Goal: Task Accomplishment & Management: Manage account settings

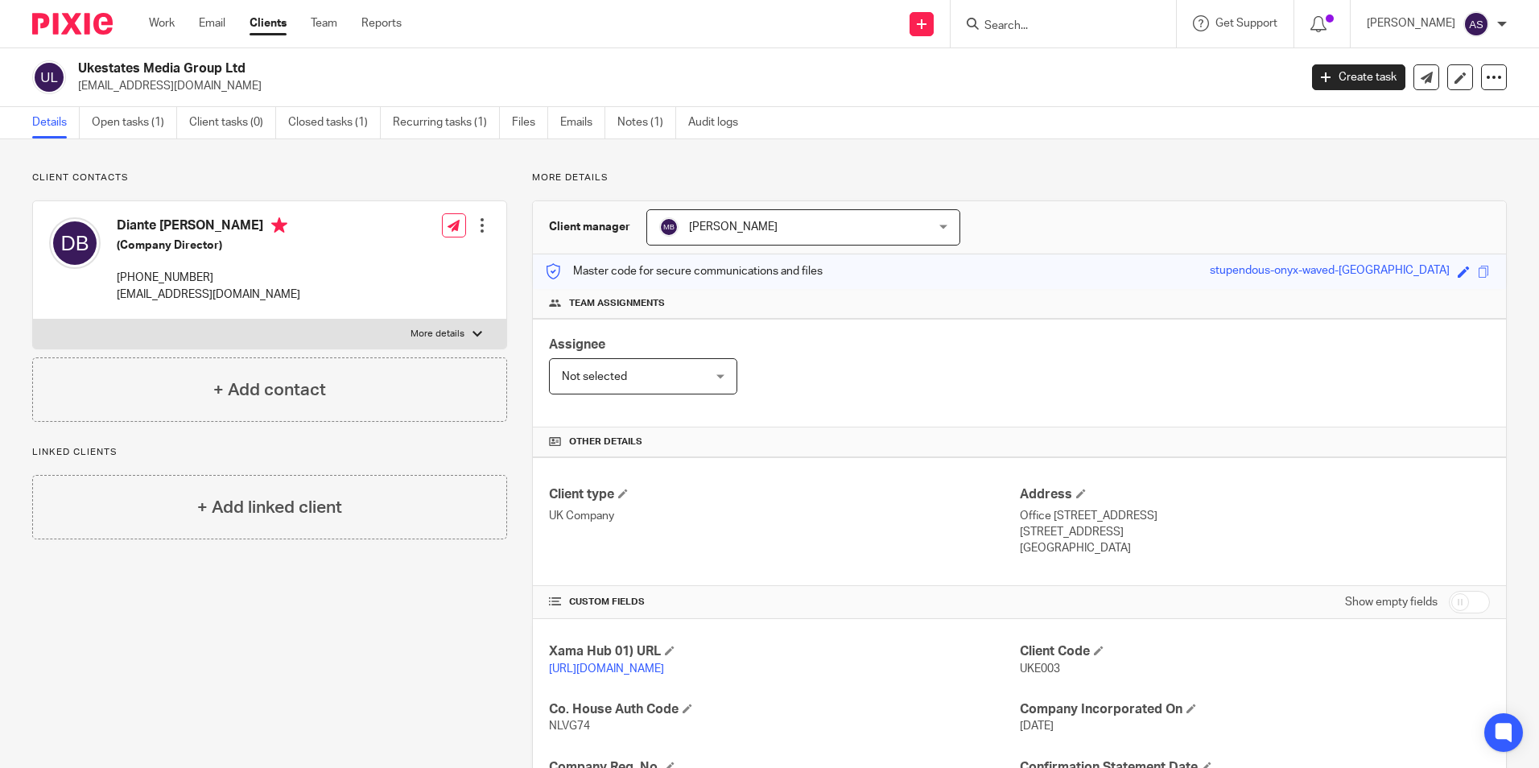
click at [56, 24] on img at bounding box center [72, 24] width 80 height 22
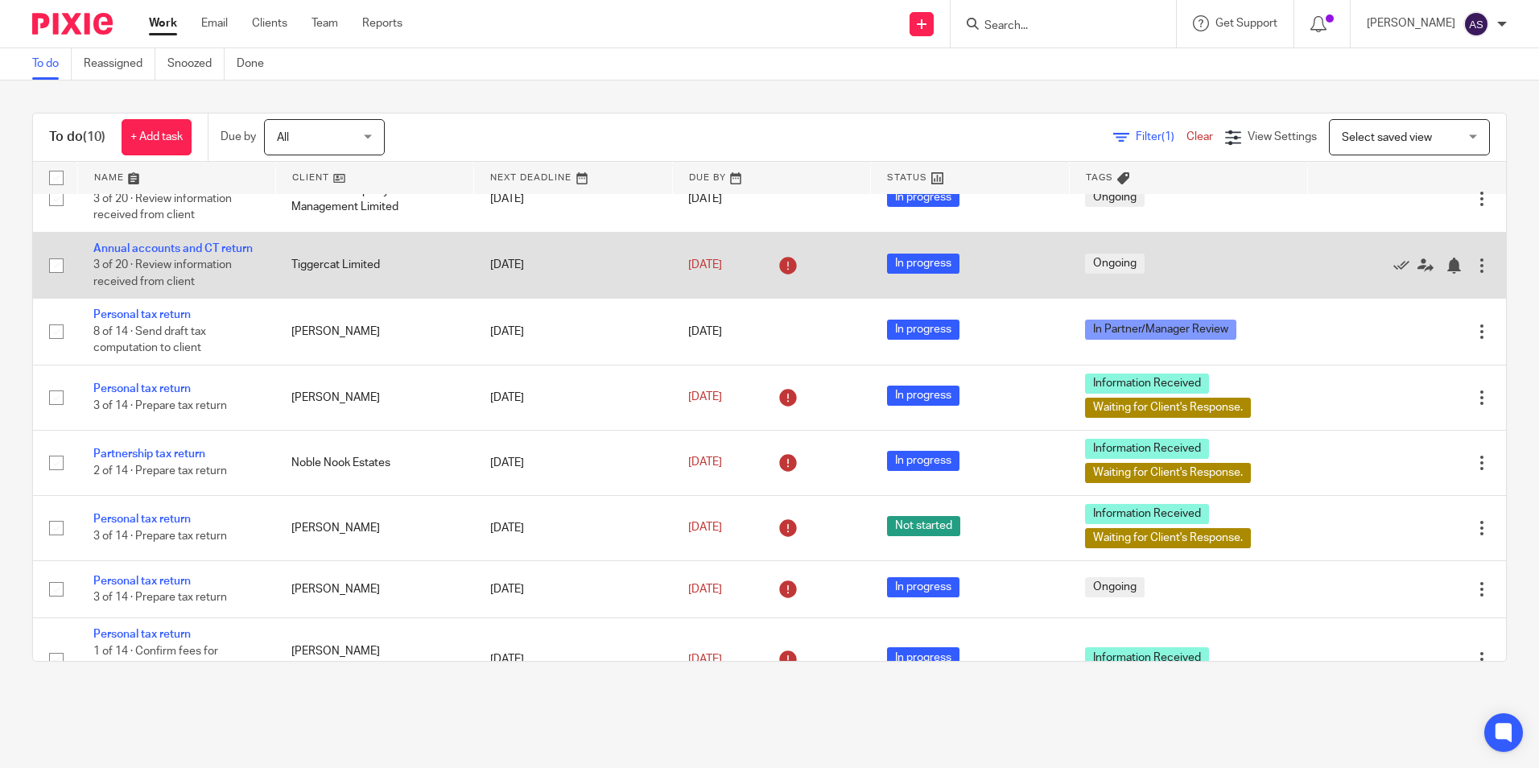
scroll to position [80, 0]
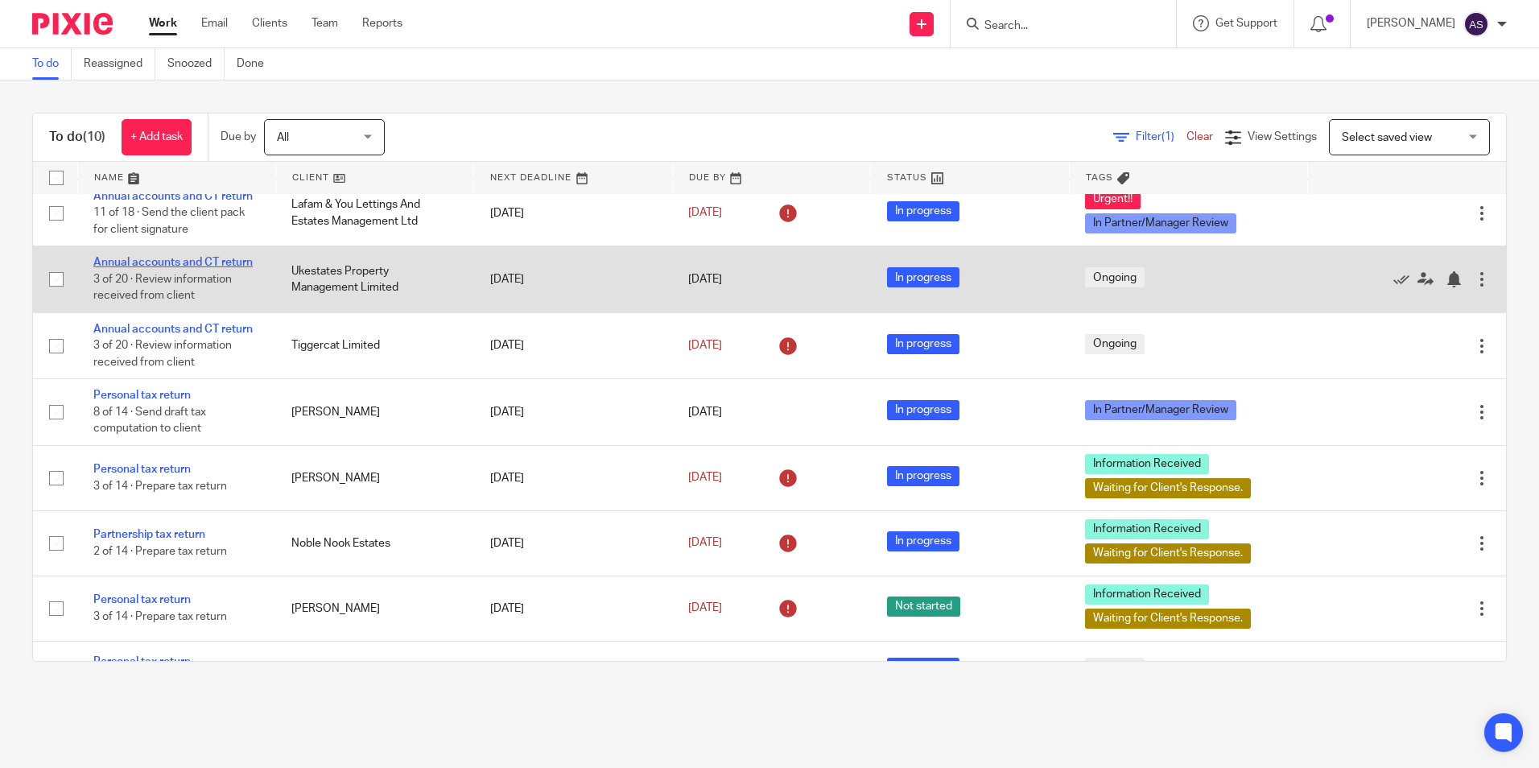
click at [134, 260] on link "Annual accounts and CT return" at bounding box center [172, 262] width 159 height 11
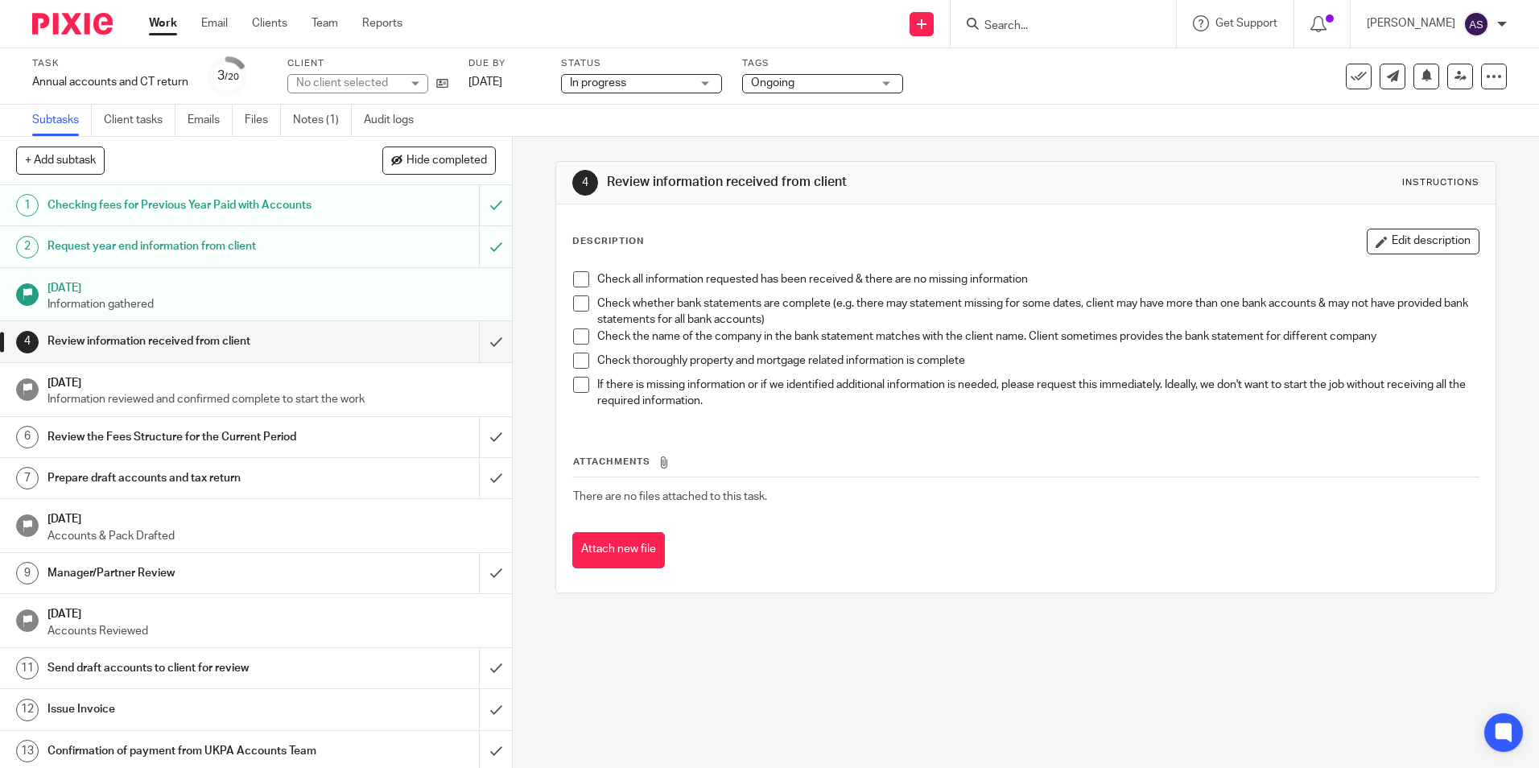
click at [643, 631] on div "4 Review information received from client Instructions Description Edit descrip…" at bounding box center [1026, 452] width 1026 height 631
click at [441, 79] on icon at bounding box center [442, 83] width 12 height 12
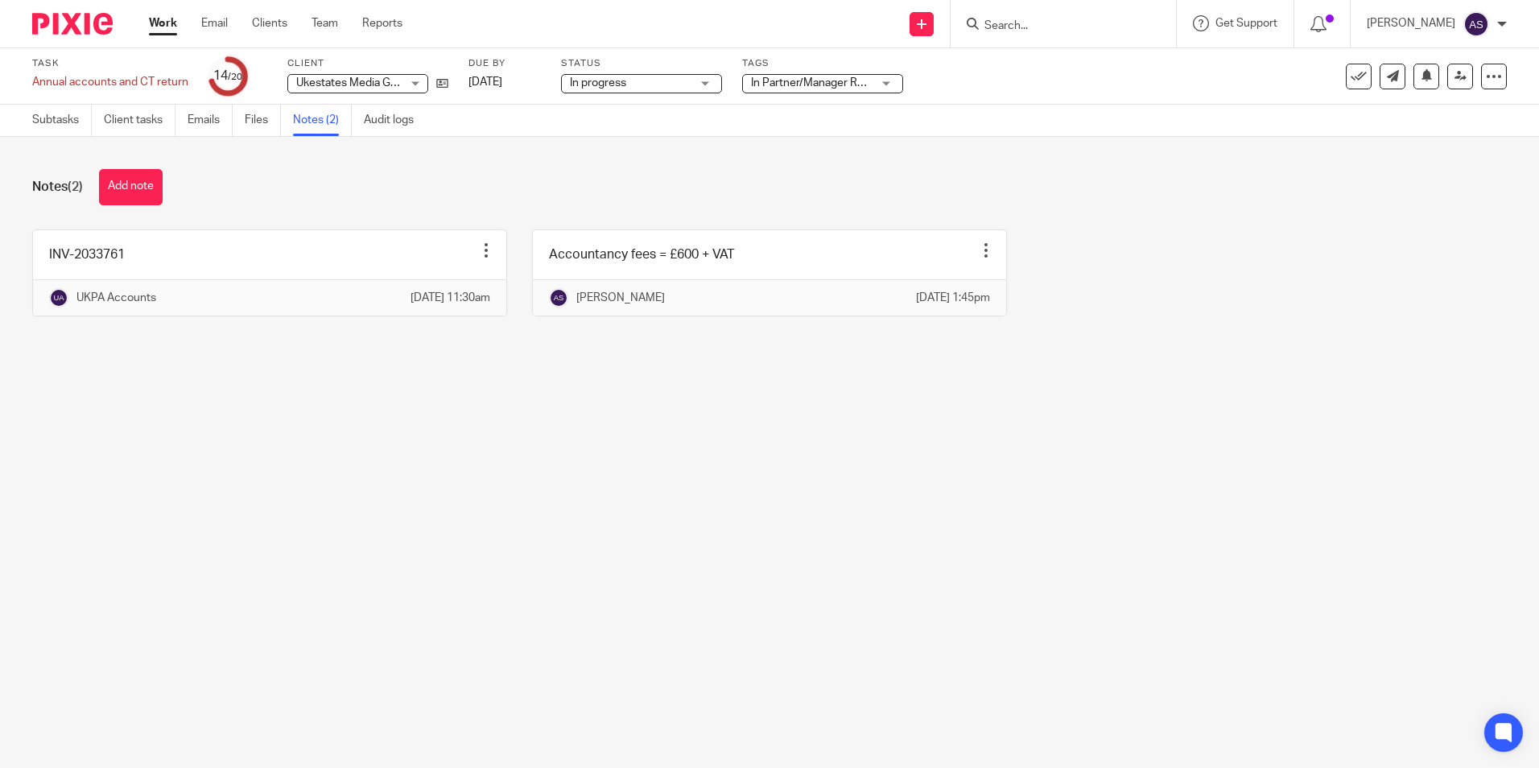
click at [76, 23] on img at bounding box center [72, 24] width 80 height 22
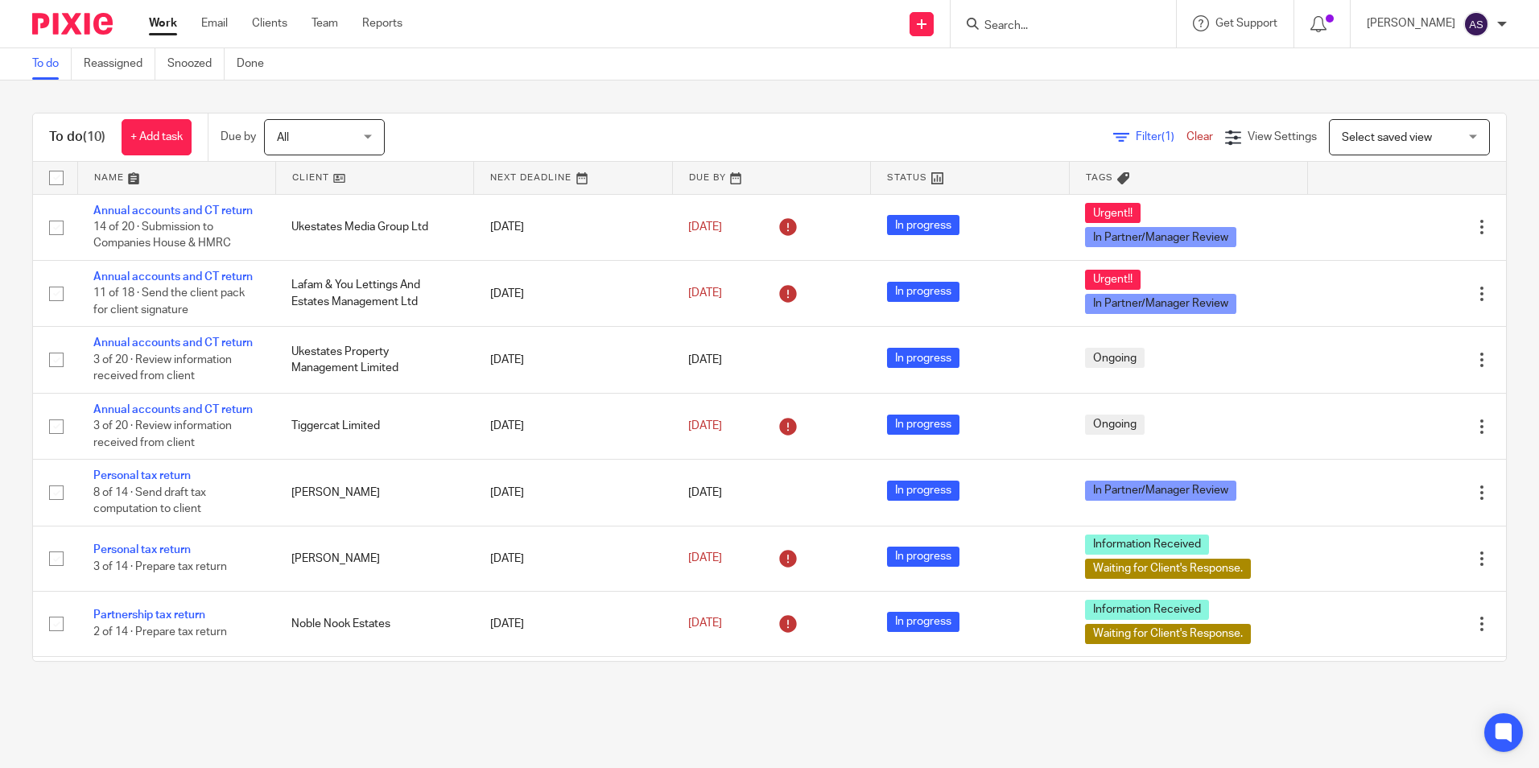
drag, startPoint x: 365, startPoint y: 725, endPoint x: 344, endPoint y: 706, distance: 28.5
click at [364, 725] on main "To do Reassigned Snoozed Done To do (10) + Add task Due by All All Today Tomorr…" at bounding box center [769, 384] width 1539 height 768
click at [544, 109] on div "To do (10) + Add task Due by All All Today Tomorrow This week Next week This mo…" at bounding box center [769, 386] width 1539 height 613
click at [503, 95] on div "To do (10) + Add task Due by All All Today Tomorrow This week Next week This mo…" at bounding box center [769, 386] width 1539 height 613
click at [510, 94] on div "To do (10) + Add task Due by All All Today Tomorrow This week Next week This mo…" at bounding box center [769, 386] width 1539 height 613
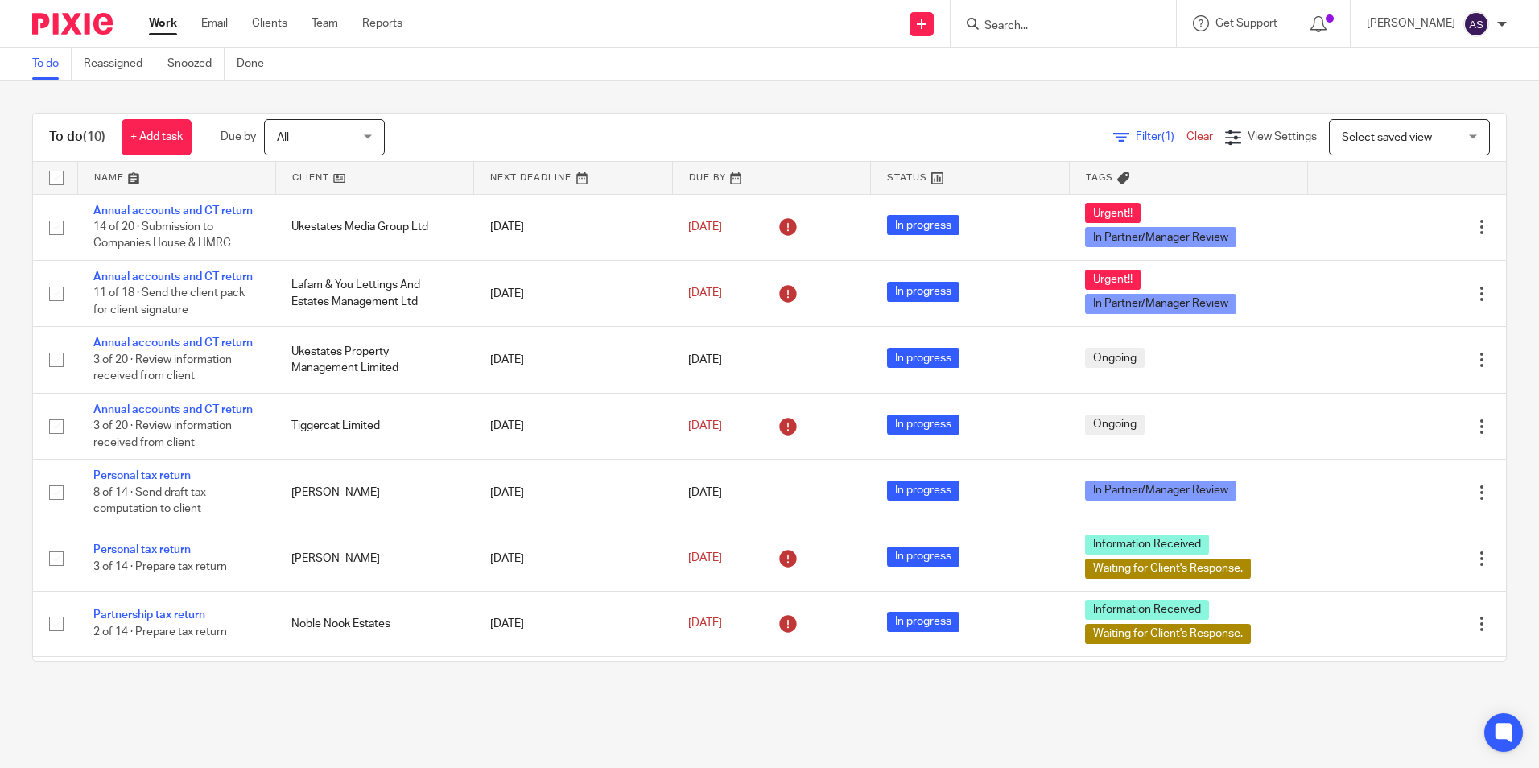
click at [516, 101] on div "To do (10) + Add task Due by All All Today Tomorrow This week Next week This mo…" at bounding box center [769, 386] width 1539 height 613
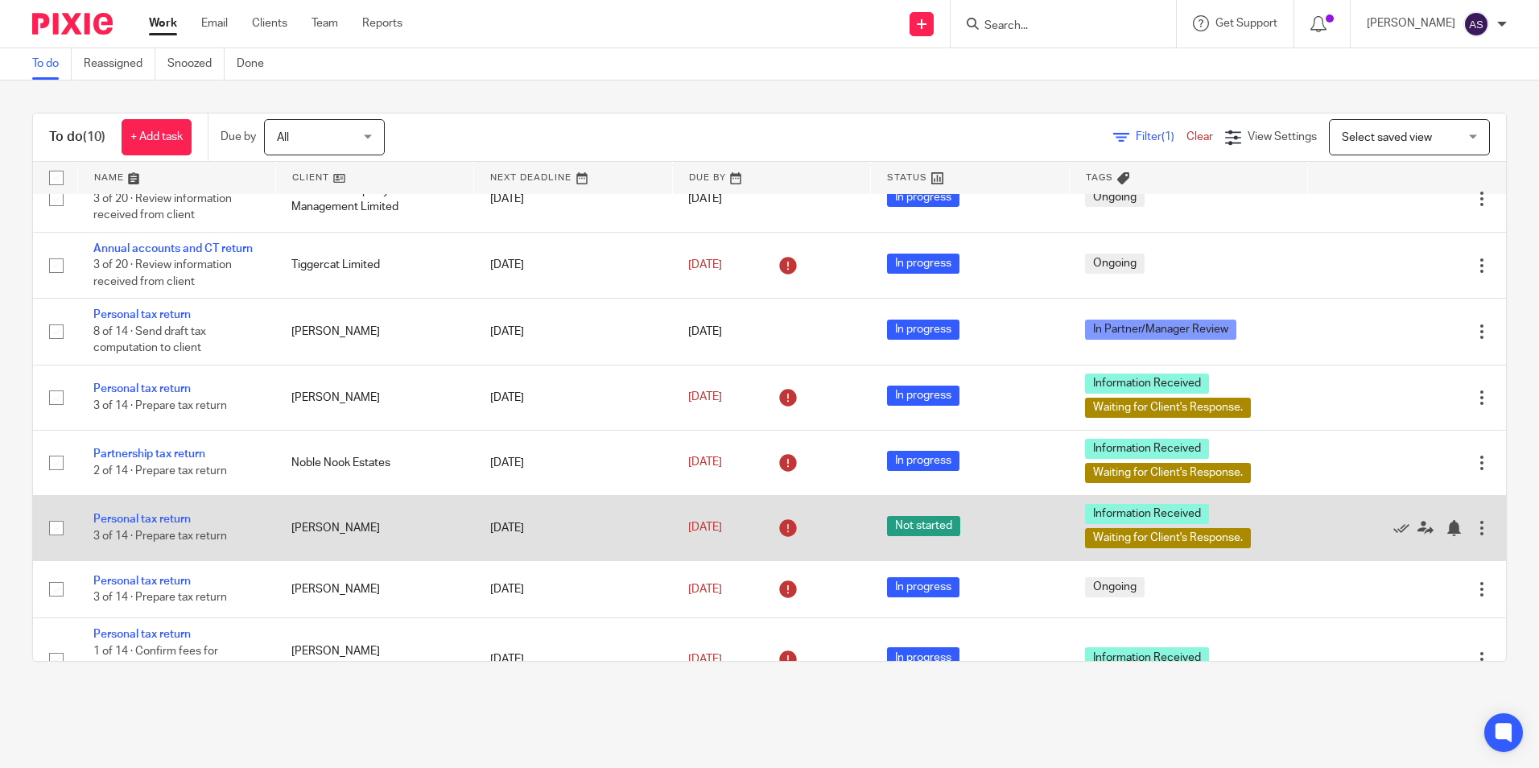
scroll to position [200, 0]
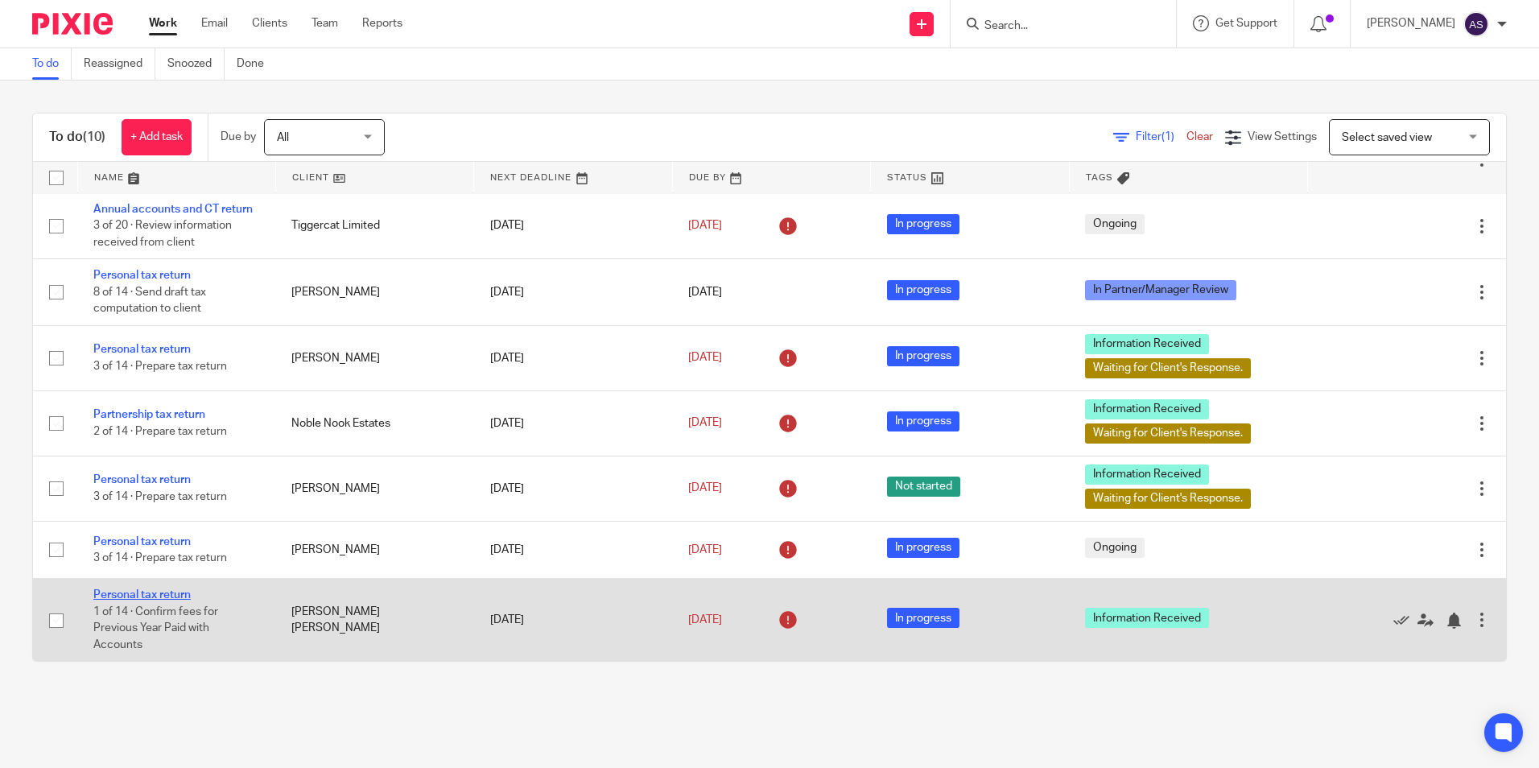
click at [176, 595] on link "Personal tax return" at bounding box center [141, 594] width 97 height 11
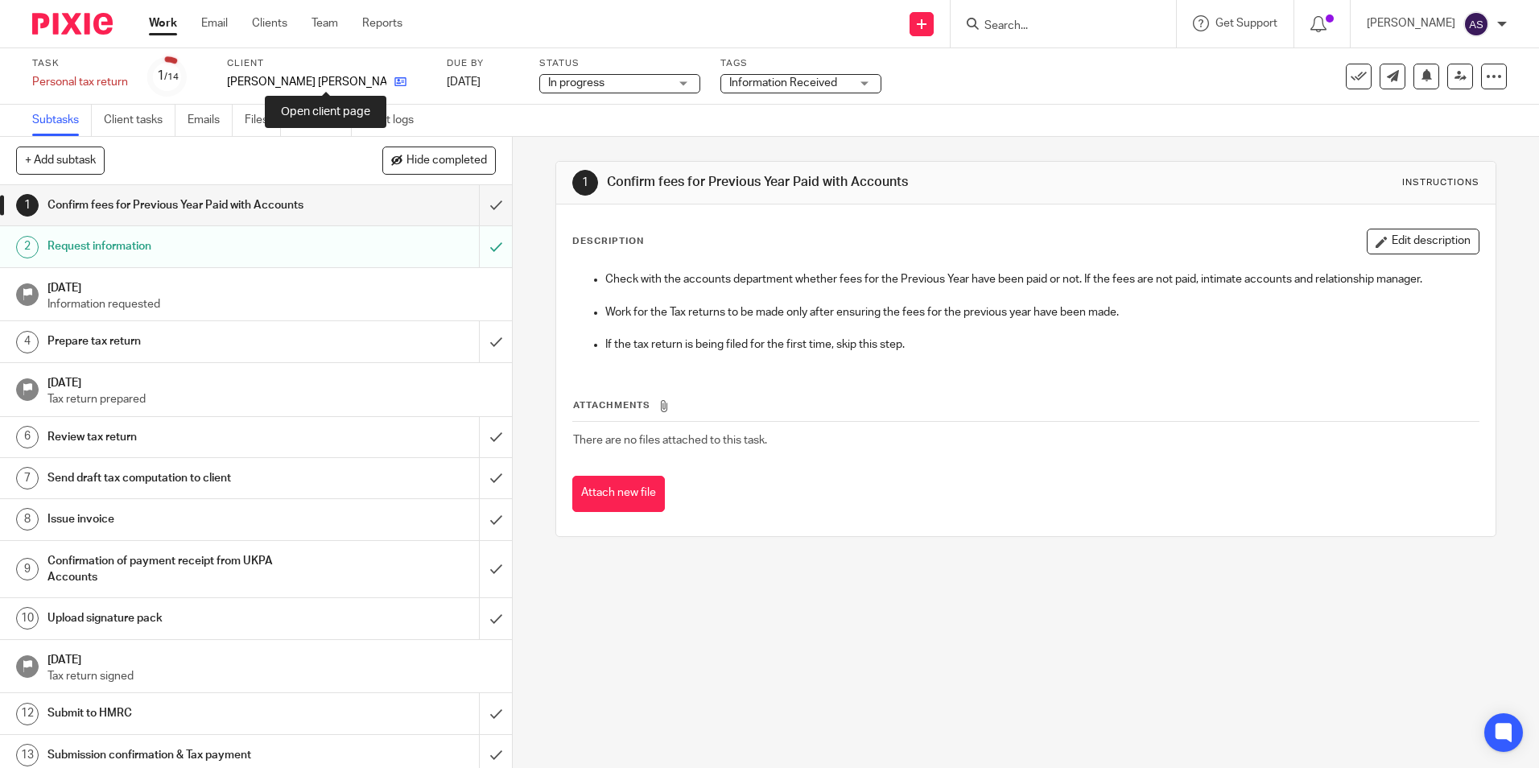
click at [394, 82] on icon at bounding box center [400, 82] width 12 height 12
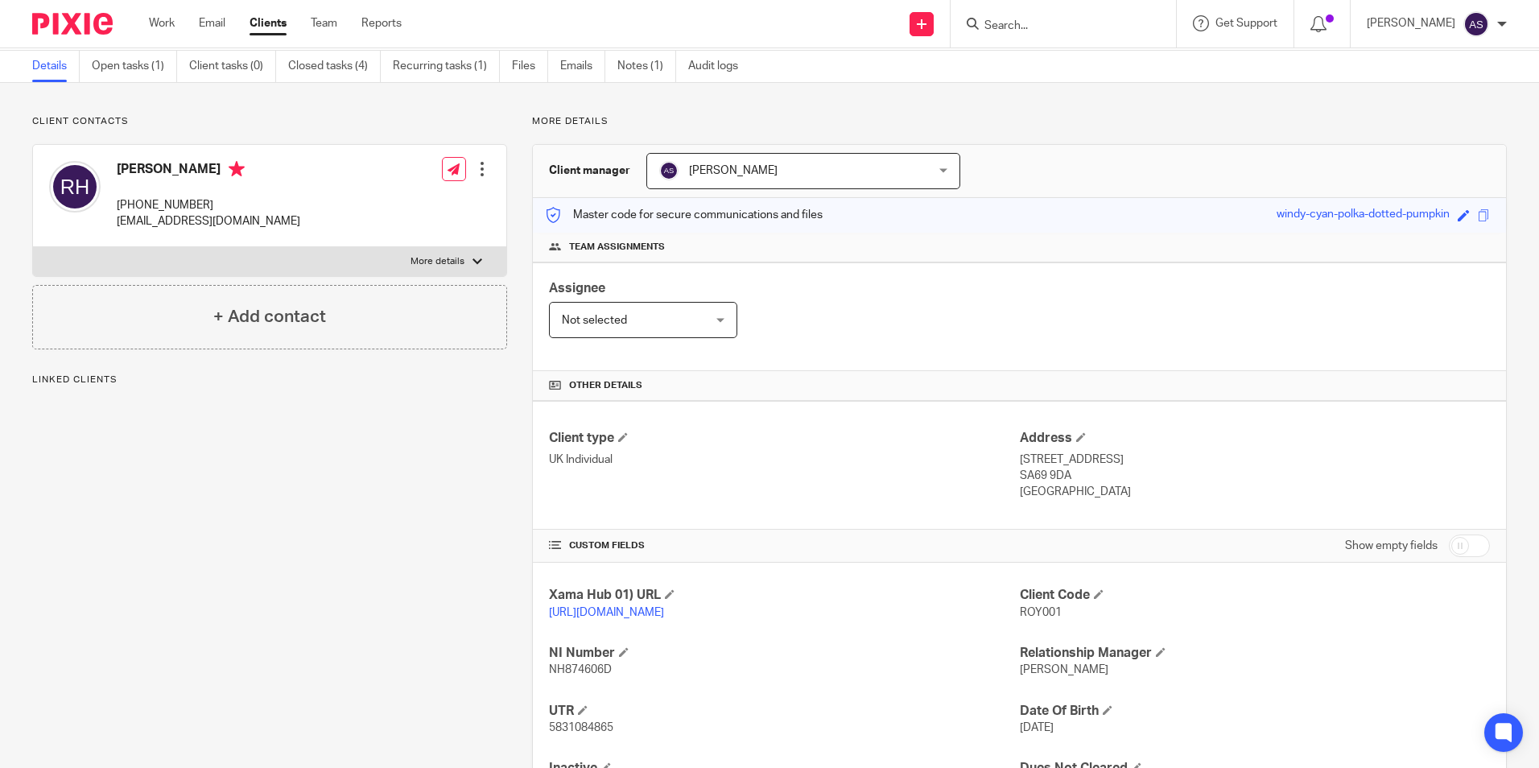
scroll to position [80, 0]
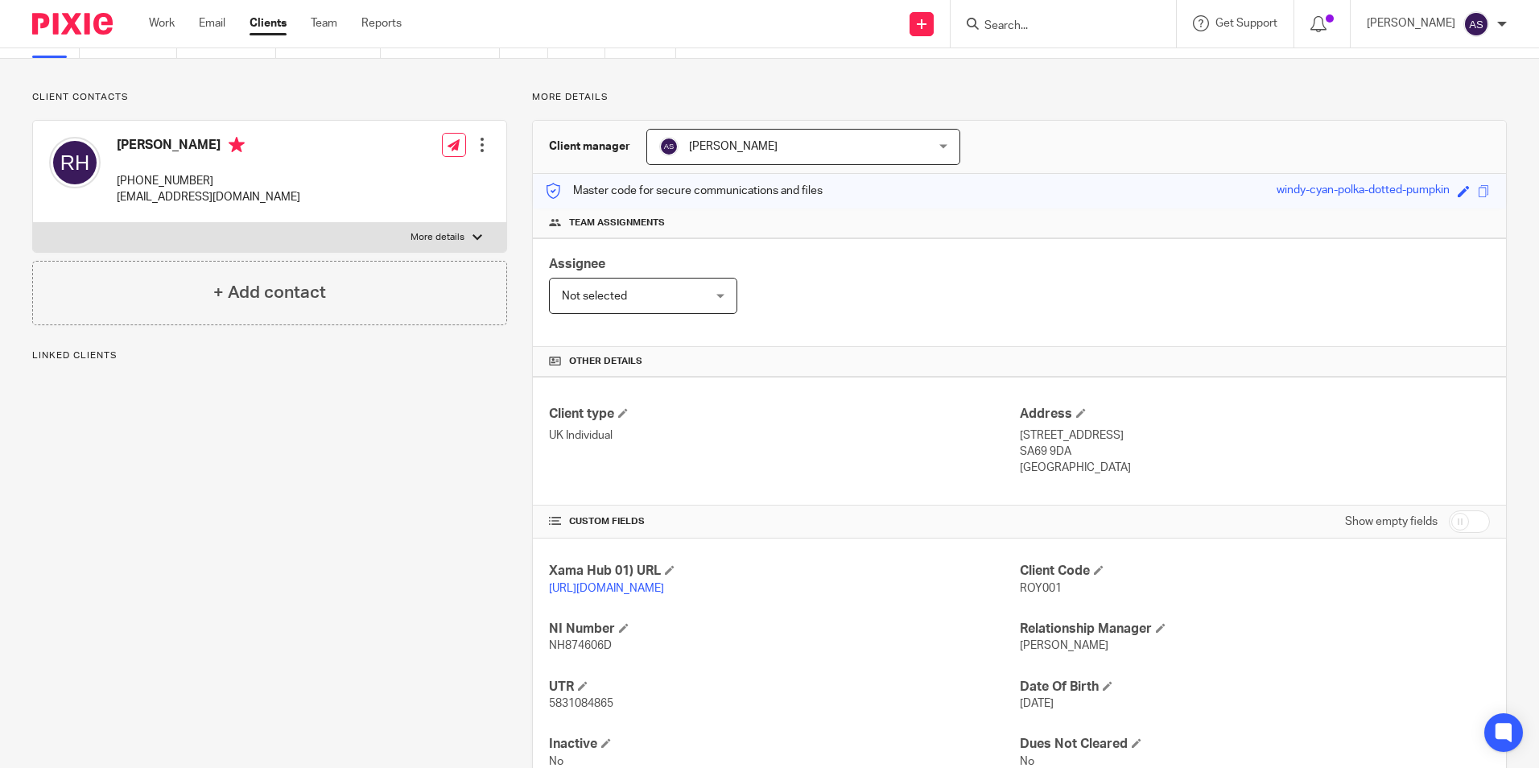
drag, startPoint x: 1102, startPoint y: 589, endPoint x: 1069, endPoint y: 592, distance: 33.2
click at [1101, 589] on p "ROY001" at bounding box center [1255, 588] width 470 height 16
drag, startPoint x: 1012, startPoint y: 592, endPoint x: 1055, endPoint y: 591, distance: 42.7
click at [1055, 591] on p "ROY001" at bounding box center [1255, 588] width 470 height 16
copy span "ROY001"
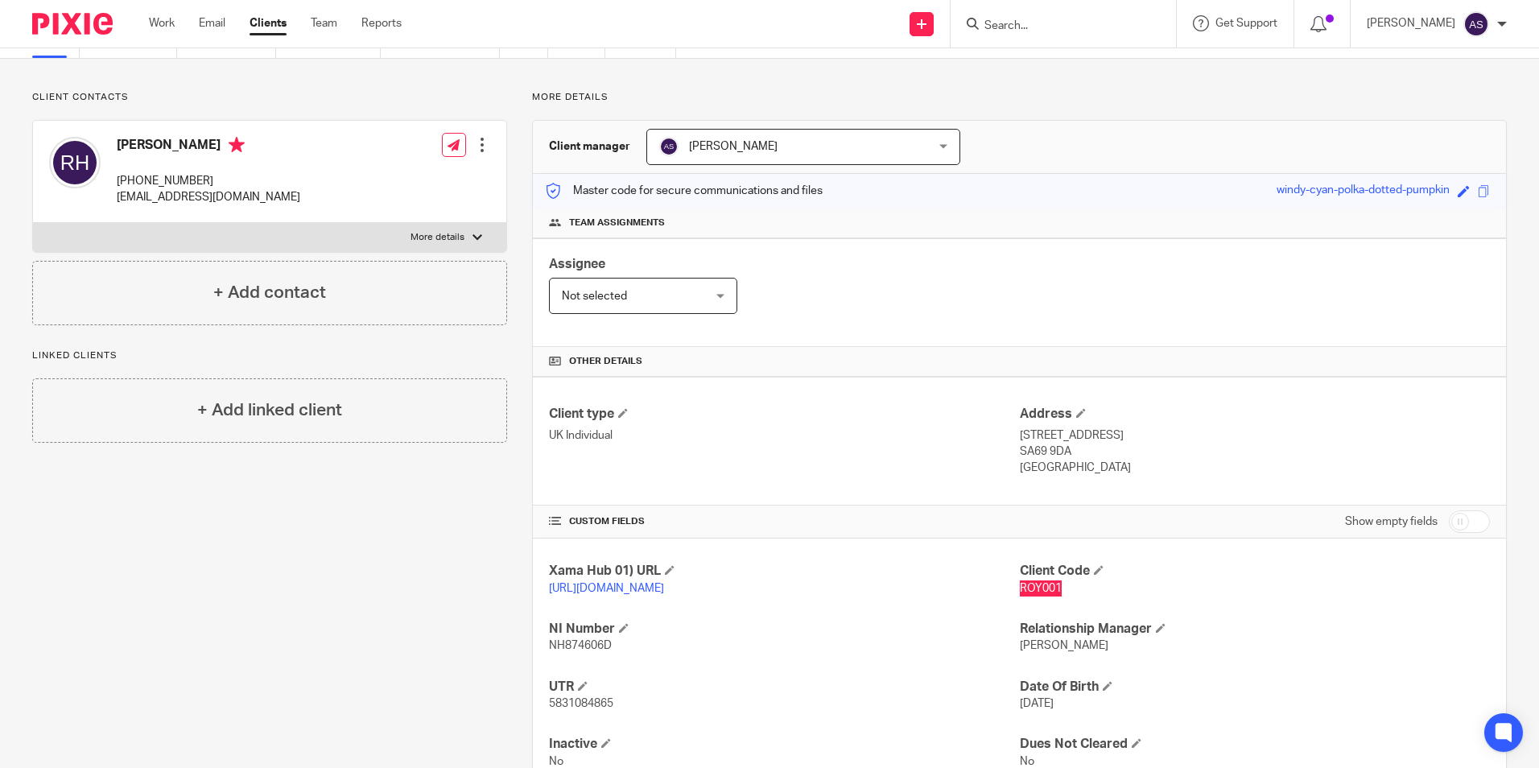
scroll to position [0, 0]
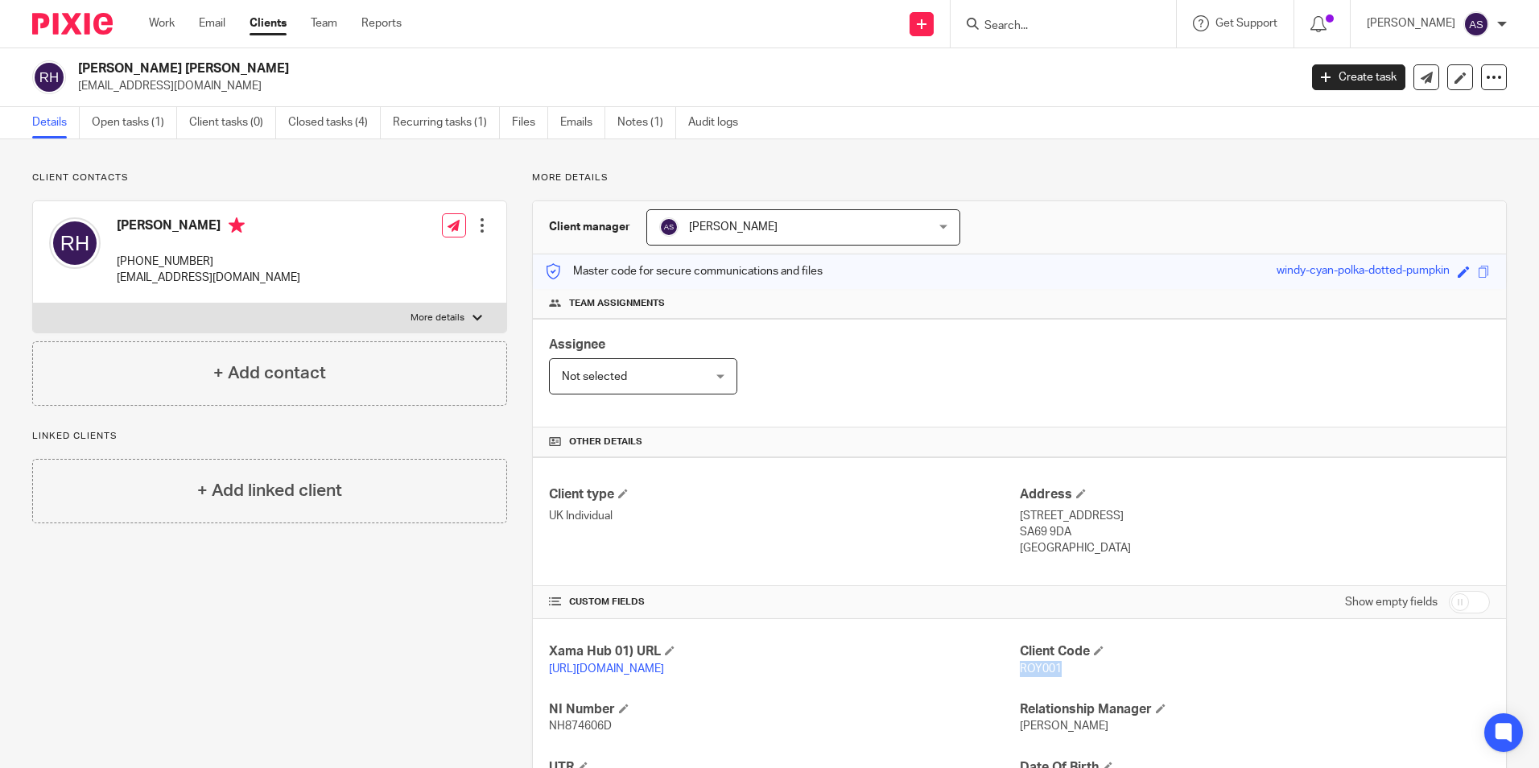
click at [260, 269] on div "[PERSON_NAME] [PHONE_NUMBER] [EMAIL_ADDRESS][DOMAIN_NAME] Edit contact Create c…" at bounding box center [269, 252] width 473 height 102
